Goal: Navigation & Orientation: Find specific page/section

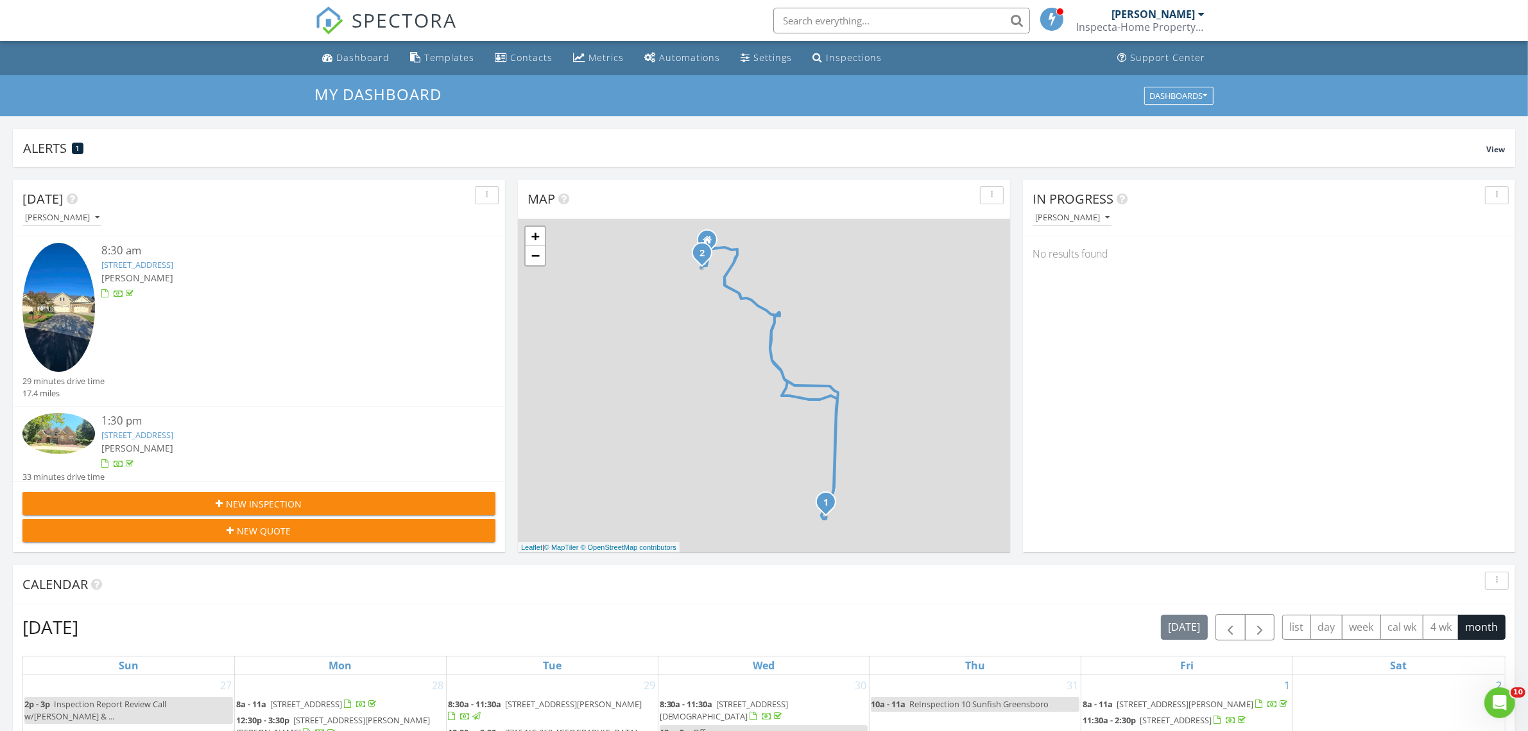
scroll to position [1193, 1553]
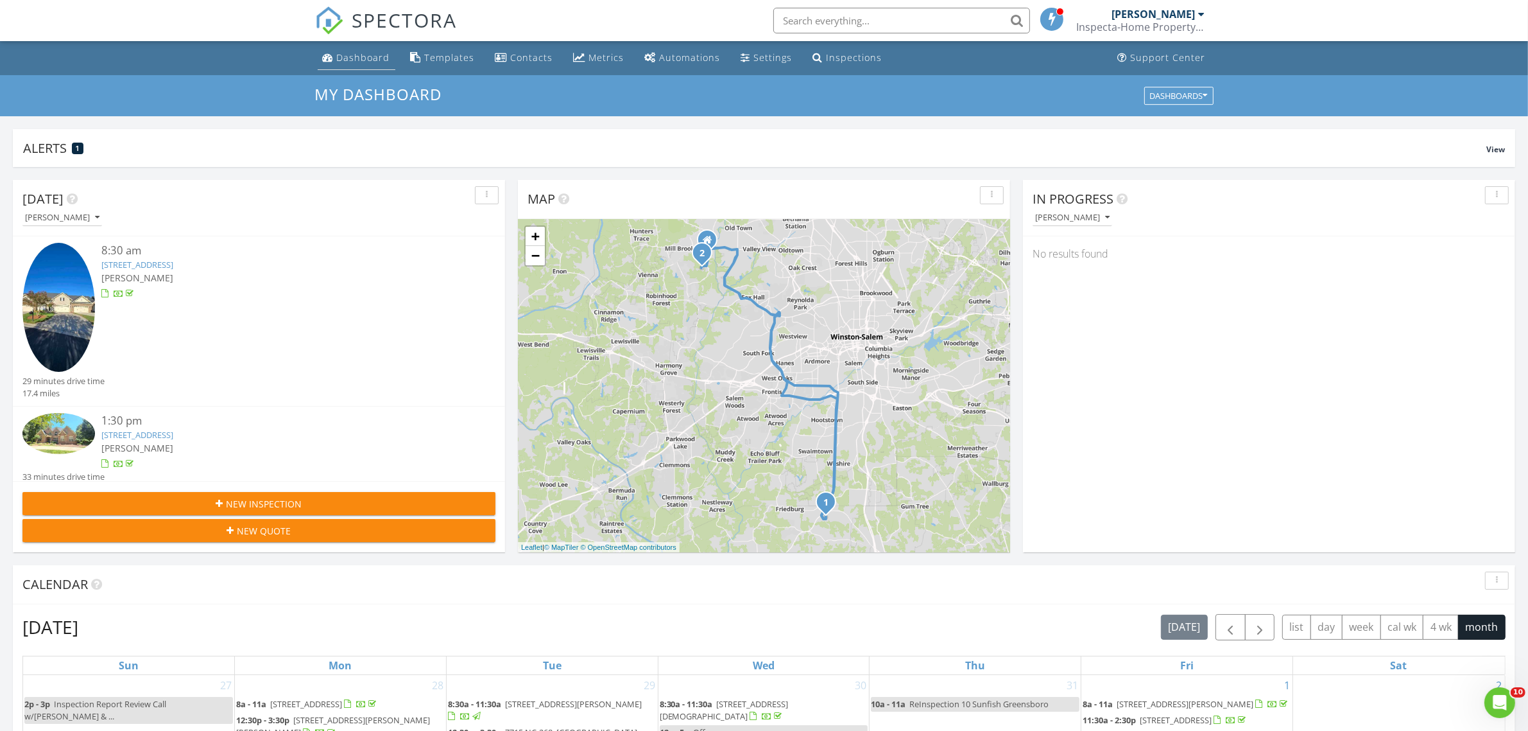
click at [373, 62] on div "Dashboard" at bounding box center [363, 57] width 53 height 12
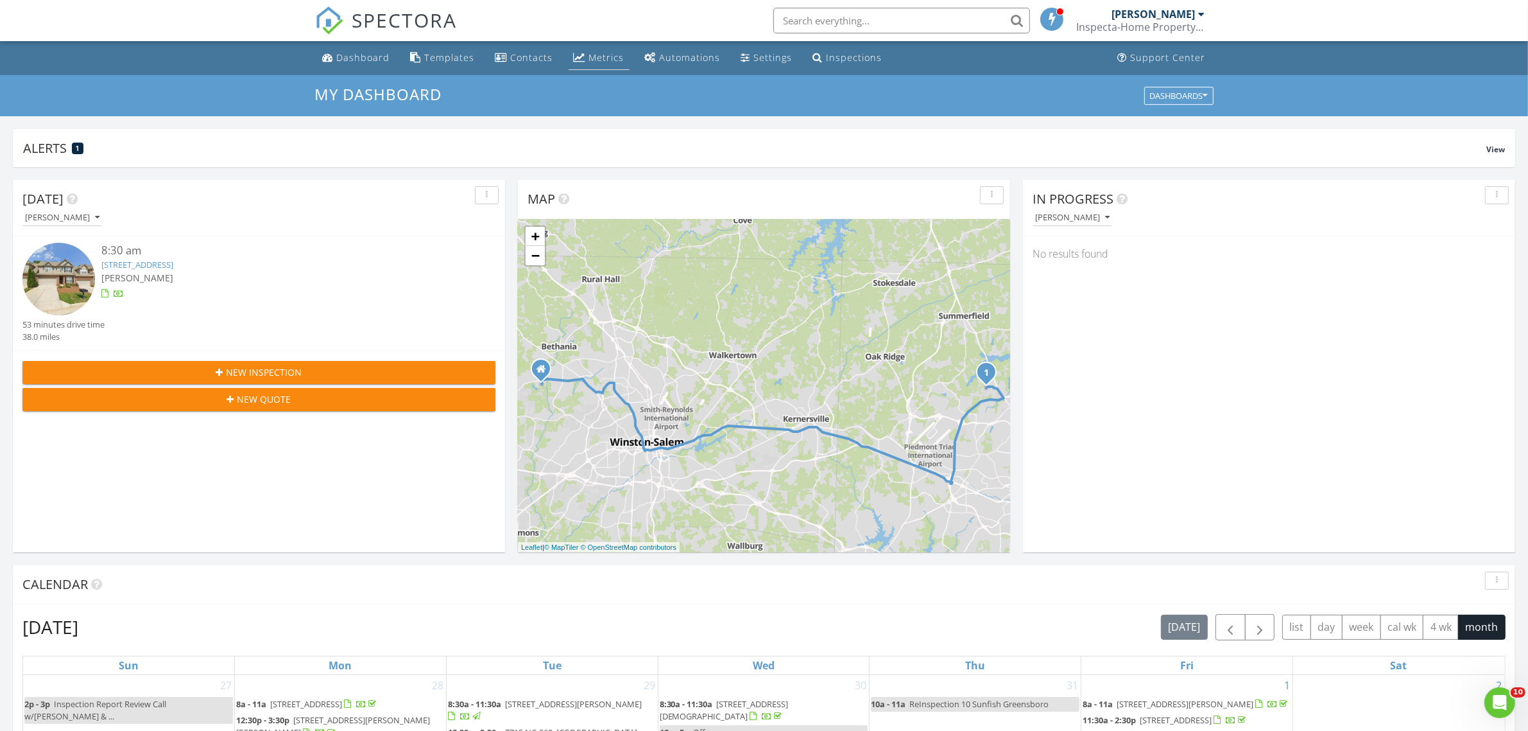
click at [574, 56] on div "Metrics" at bounding box center [580, 57] width 12 height 10
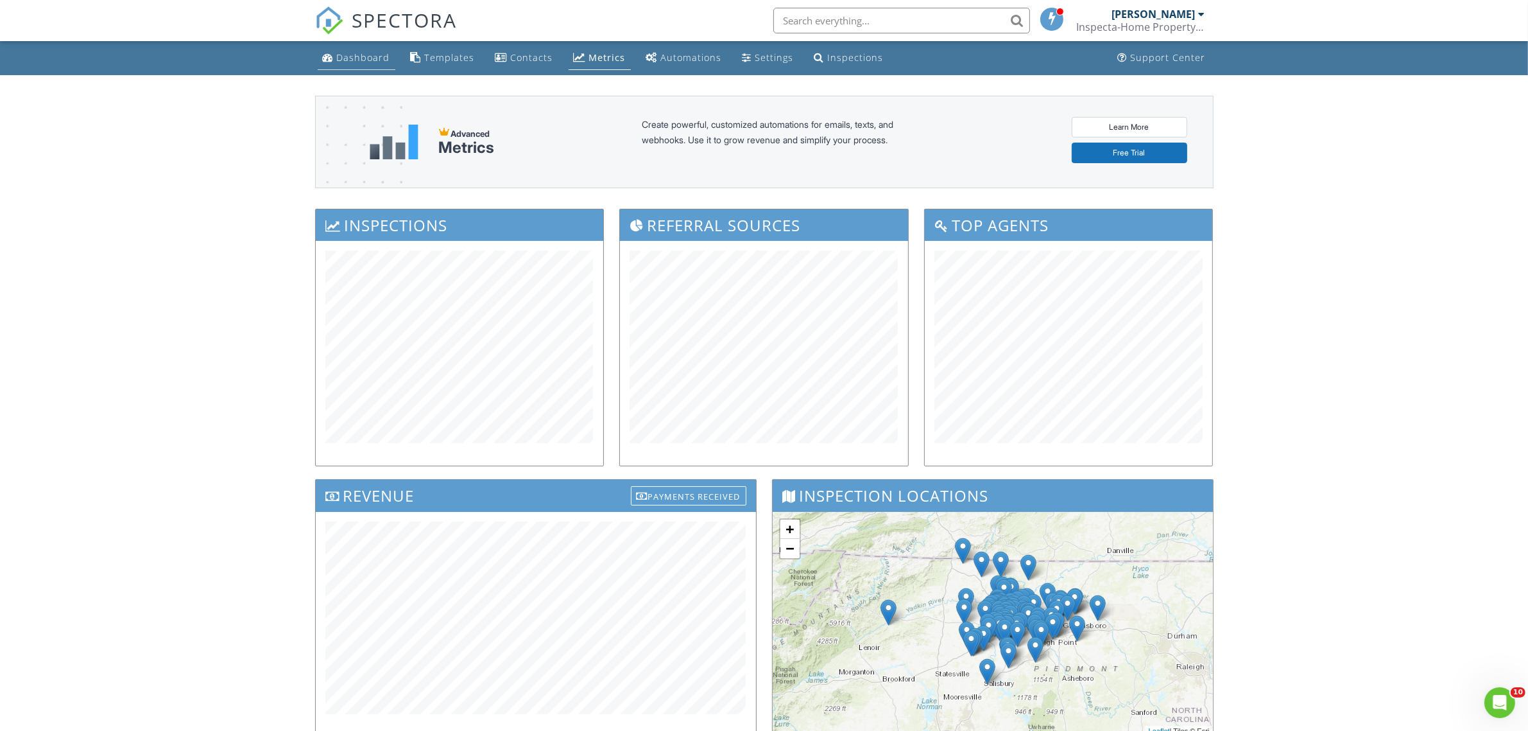
click at [347, 60] on div "Dashboard" at bounding box center [363, 57] width 53 height 12
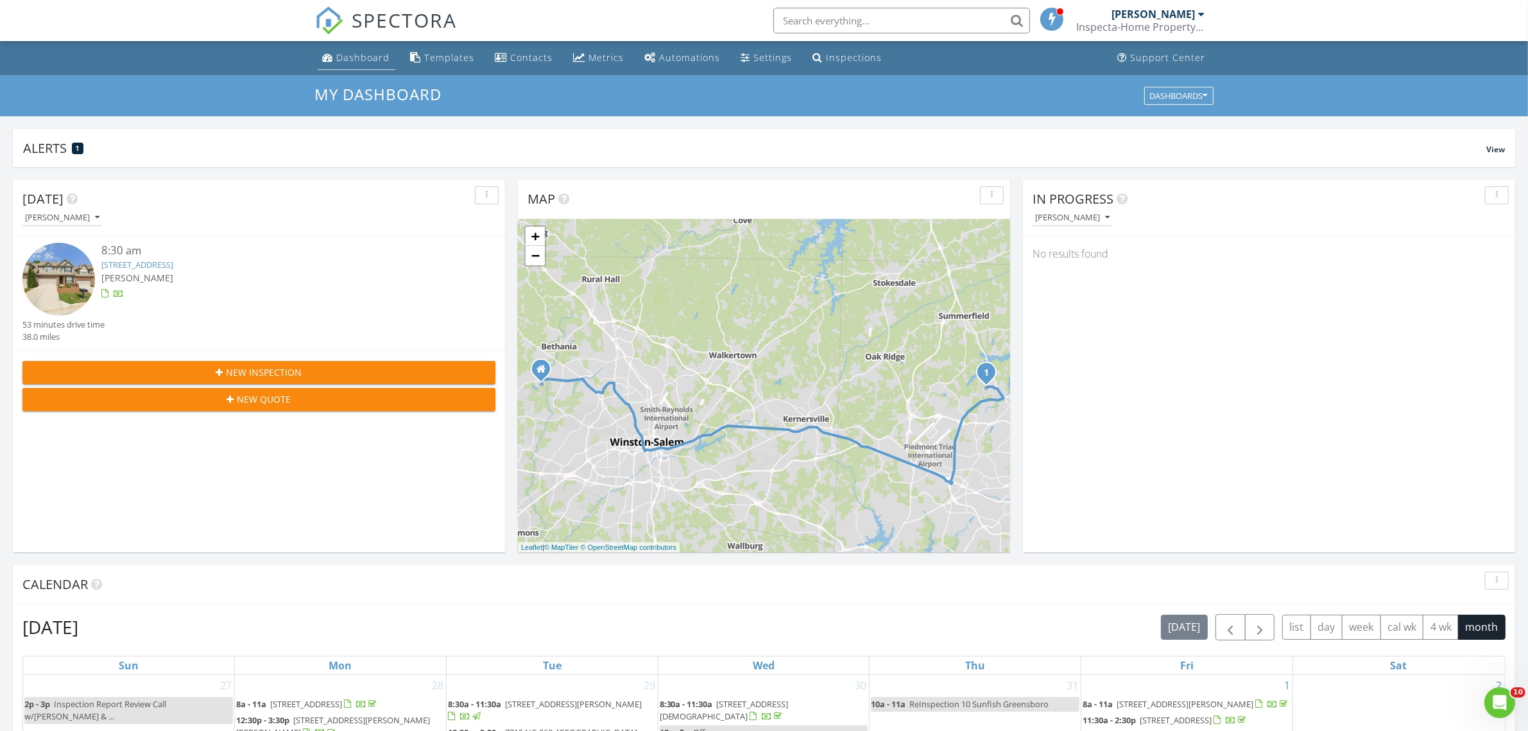
click at [364, 55] on div "Dashboard" at bounding box center [363, 57] width 53 height 12
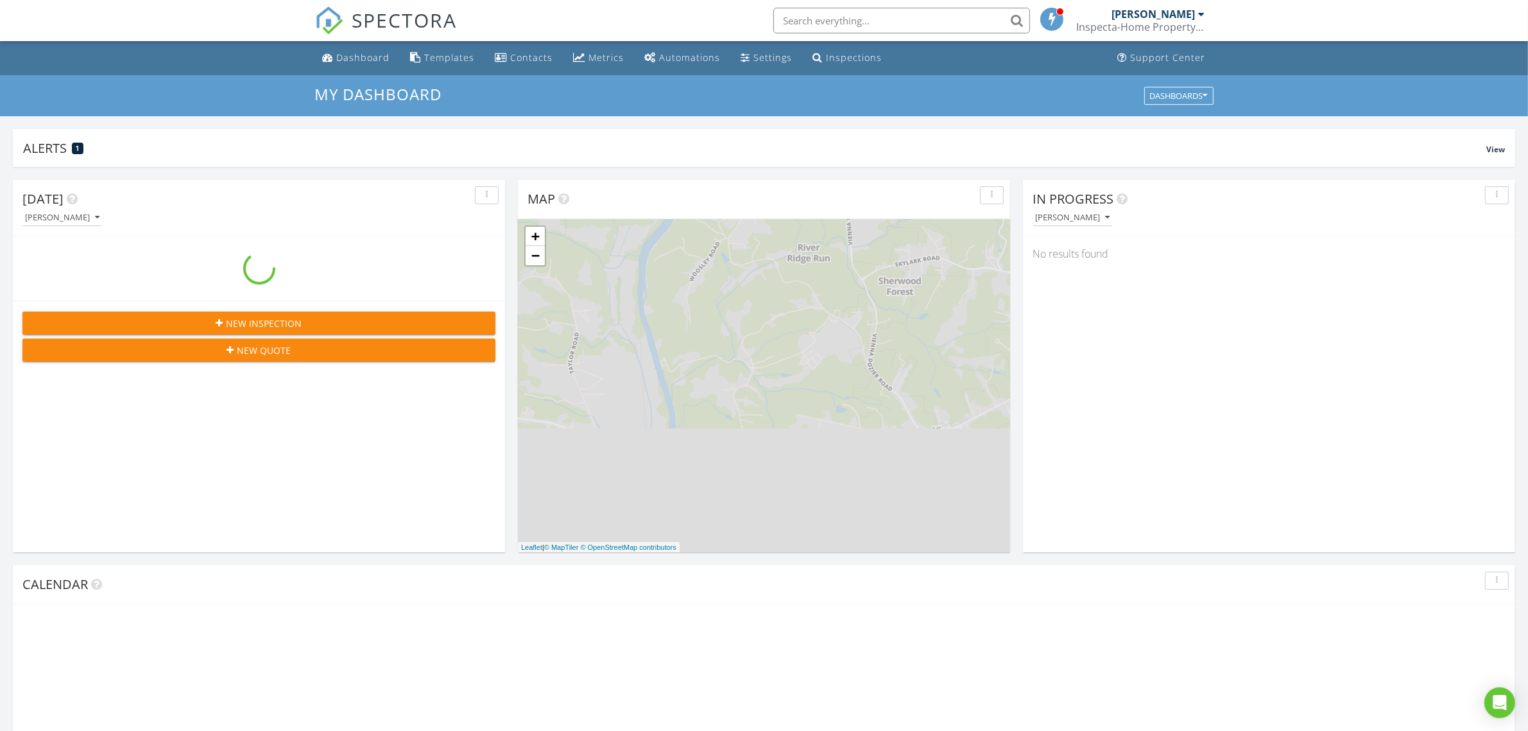
scroll to position [1193, 1553]
